Goal: Book appointment/travel/reservation

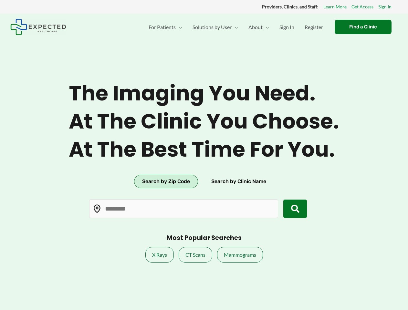
click at [204, 155] on span "At the best time for you." at bounding box center [204, 149] width 271 height 25
click at [166, 182] on button "Search by Zip Code" at bounding box center [166, 182] width 64 height 14
click at [239, 182] on button "Search by Clinic Name" at bounding box center [238, 182] width 71 height 14
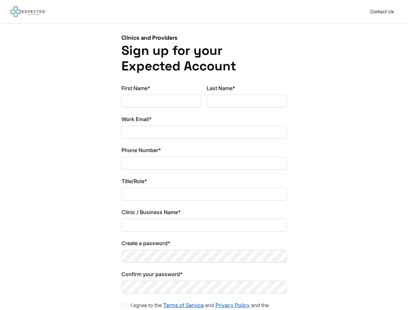
click at [204, 155] on div "Phone Number*" at bounding box center [205, 157] width 166 height 23
click at [124, 306] on div at bounding box center [124, 305] width 5 height 5
